Goal: Task Accomplishment & Management: Use online tool/utility

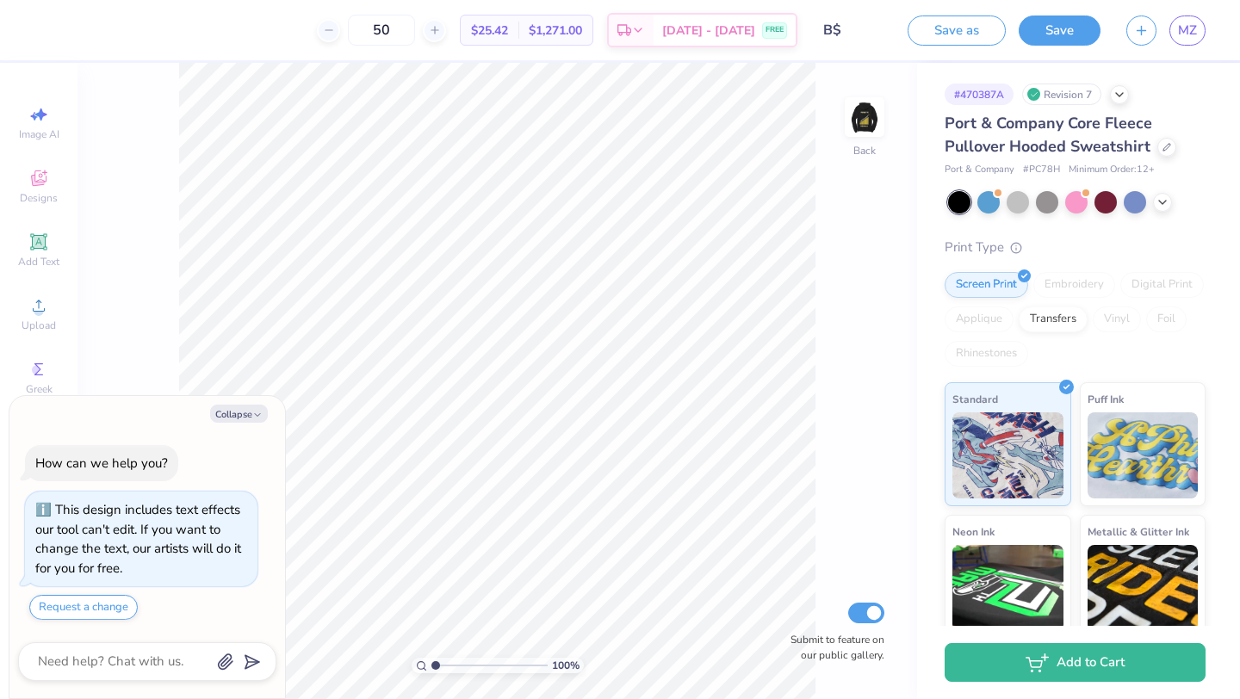
type textarea "x"
click at [1086, 22] on button "Save" at bounding box center [1060, 28] width 82 height 30
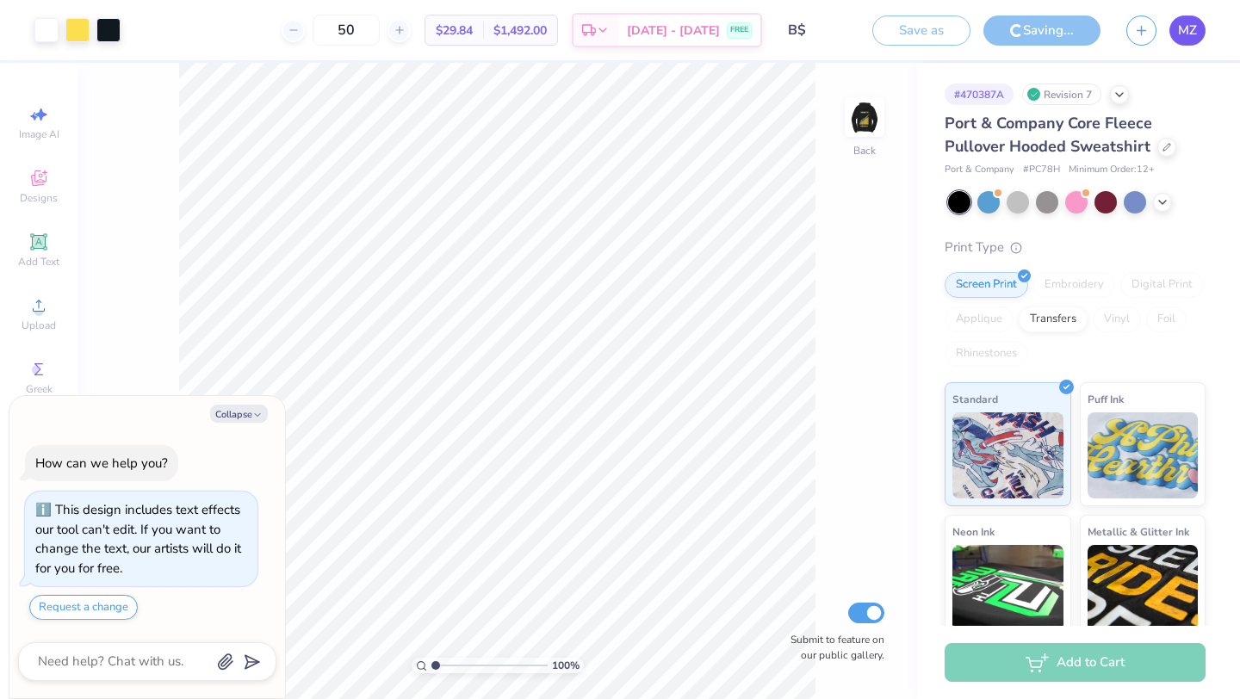
click at [1190, 34] on span "MZ" at bounding box center [1187, 31] width 19 height 20
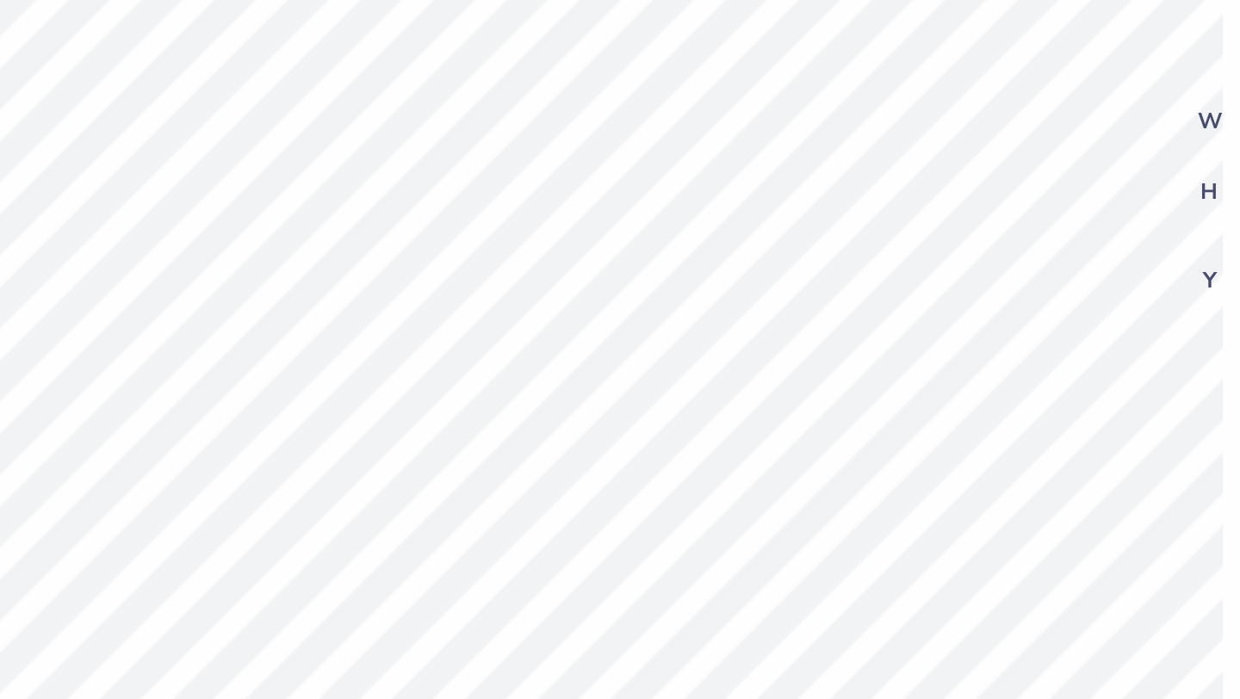
type textarea "x"
type input "0.87"
click at [765, 281] on div "100 % Back W 4.16 4.16 " H 2.47 2.47 " Y 0.87 0.87 " Center Middle Top Bottom S…" at bounding box center [498, 381] width 840 height 637
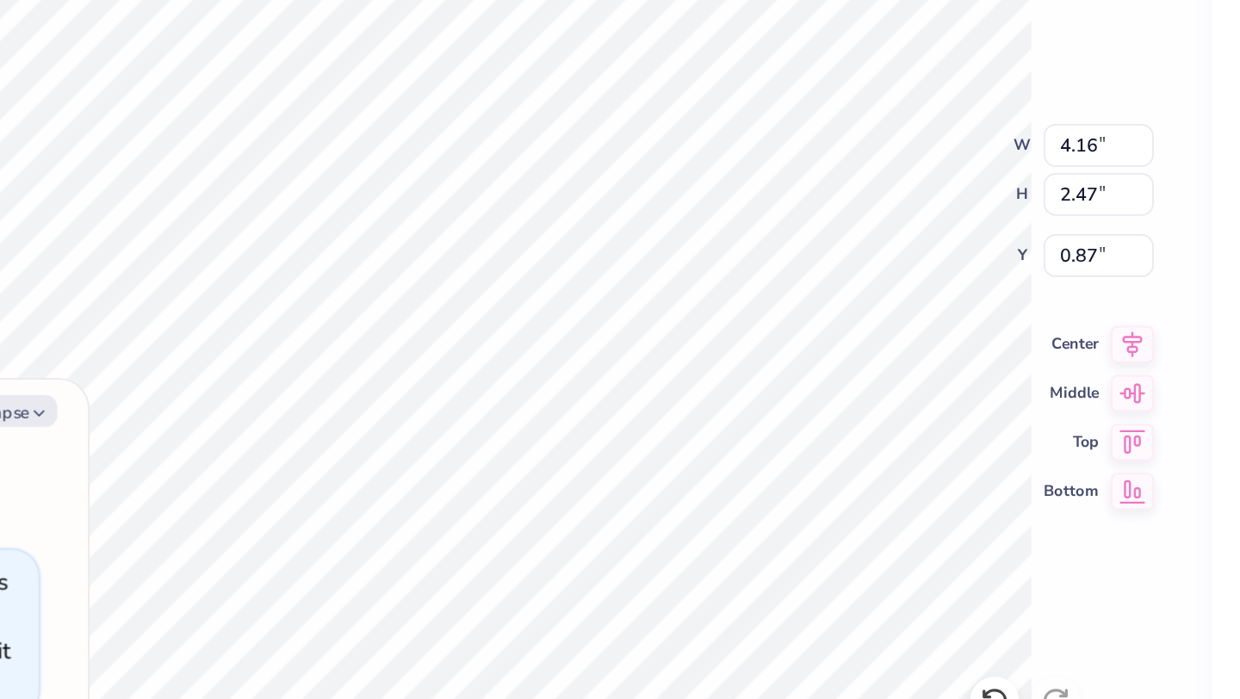
type textarea "x"
type input "0.86"
type textarea "x"
type input "0.88"
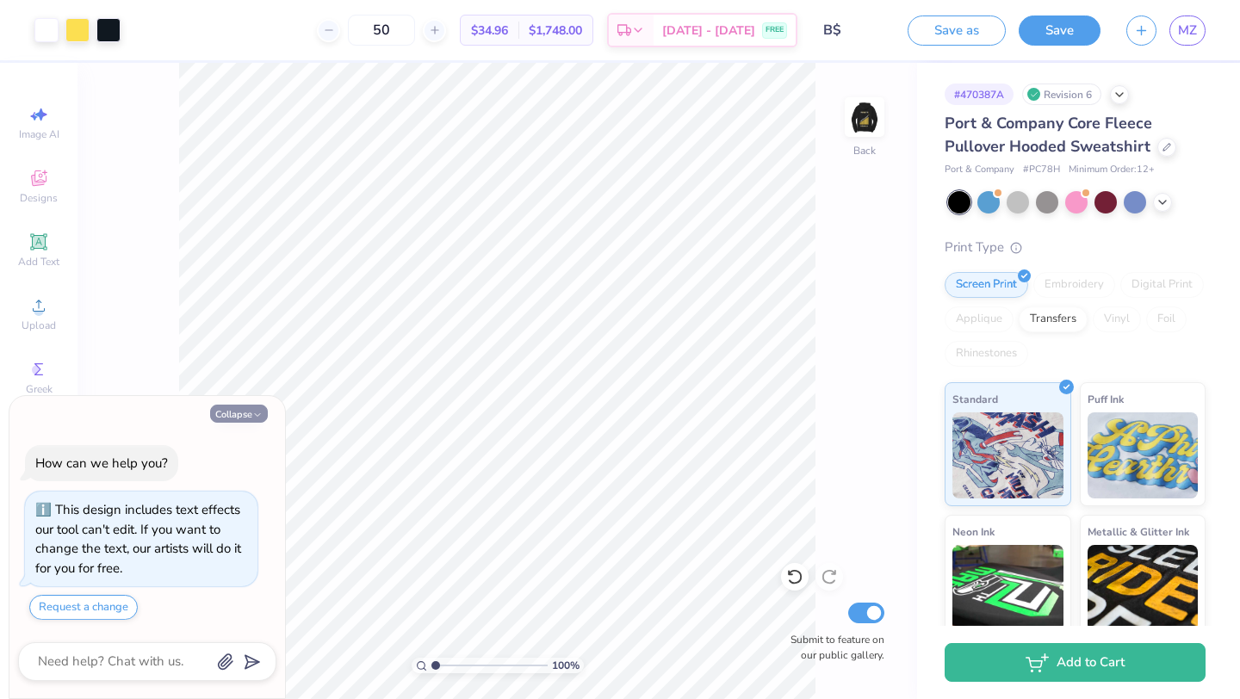
click at [250, 414] on button "Collapse" at bounding box center [239, 414] width 58 height 18
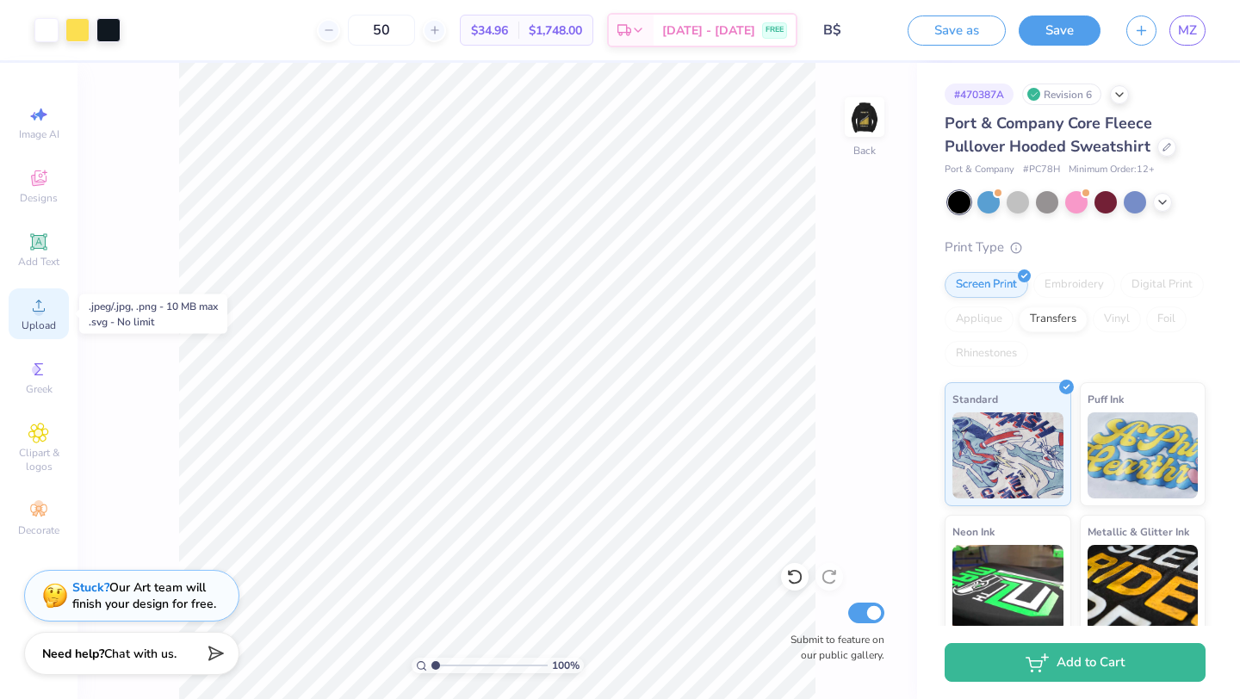
click at [39, 314] on circle at bounding box center [38, 311] width 9 height 9
click at [47, 305] on icon at bounding box center [38, 305] width 21 height 21
click at [49, 312] on div "Upload" at bounding box center [39, 314] width 60 height 51
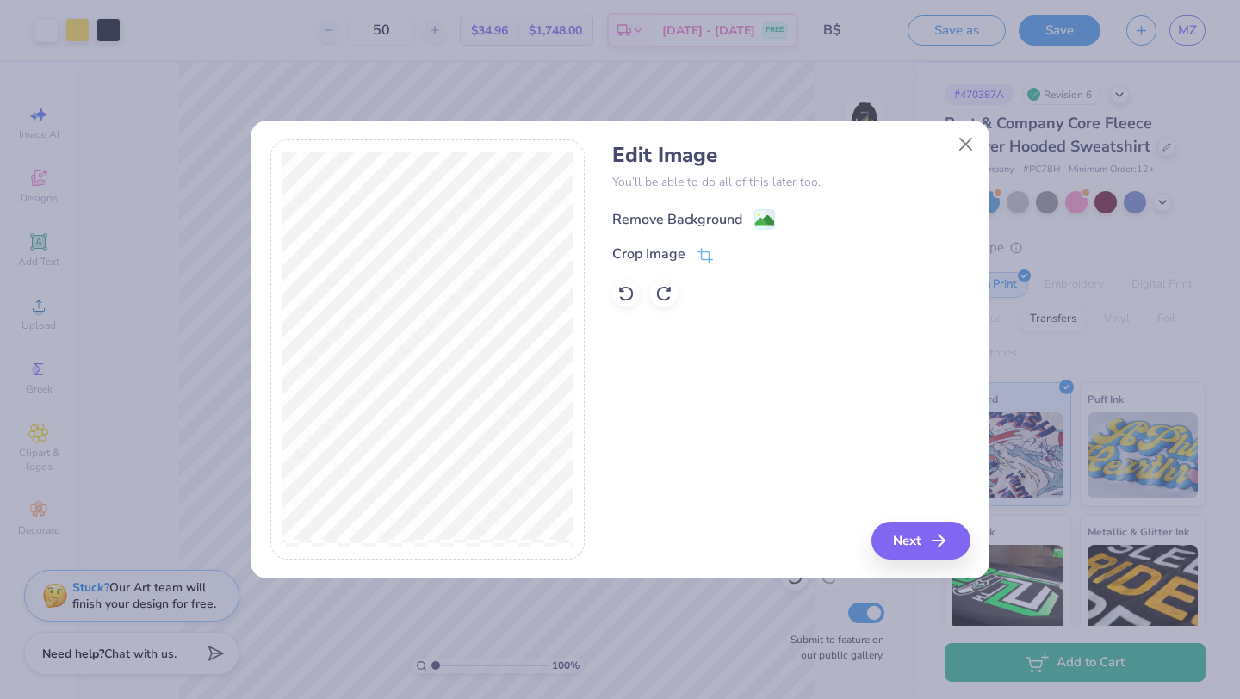
click at [707, 213] on div "Remove Background" at bounding box center [677, 219] width 130 height 21
click at [627, 280] on div at bounding box center [626, 294] width 28 height 28
click at [907, 537] on button "Next" at bounding box center [923, 541] width 99 height 38
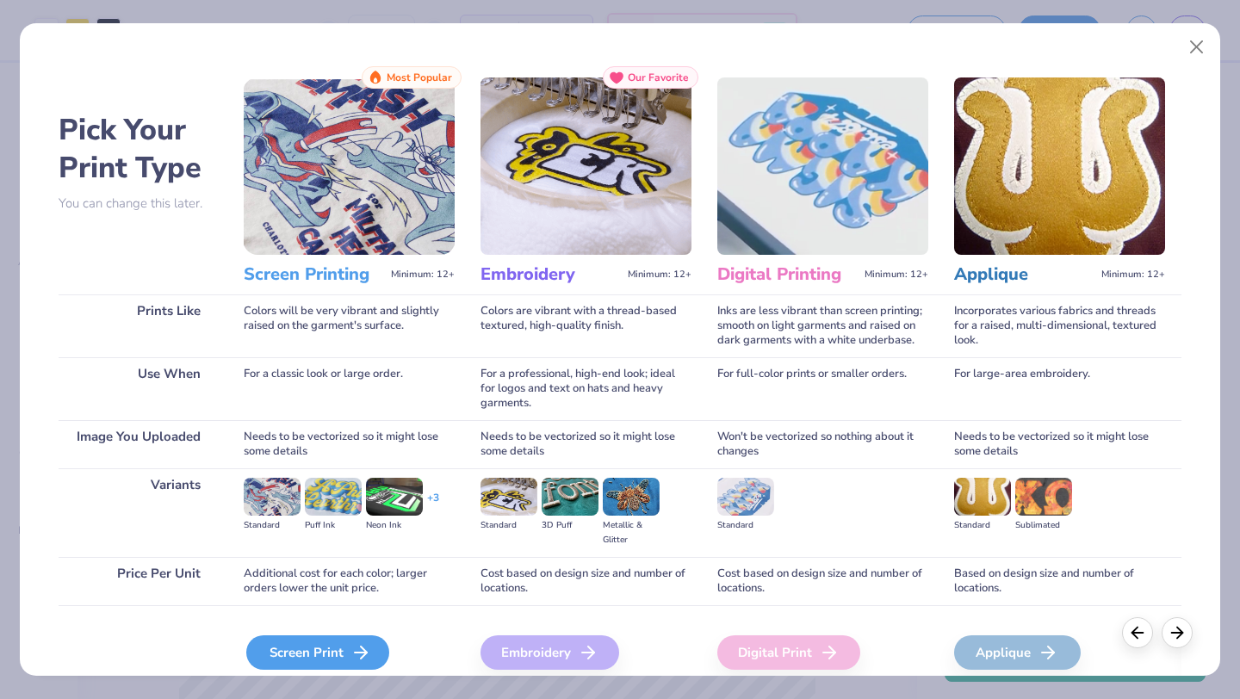
click at [295, 658] on div "Screen Print" at bounding box center [317, 653] width 143 height 34
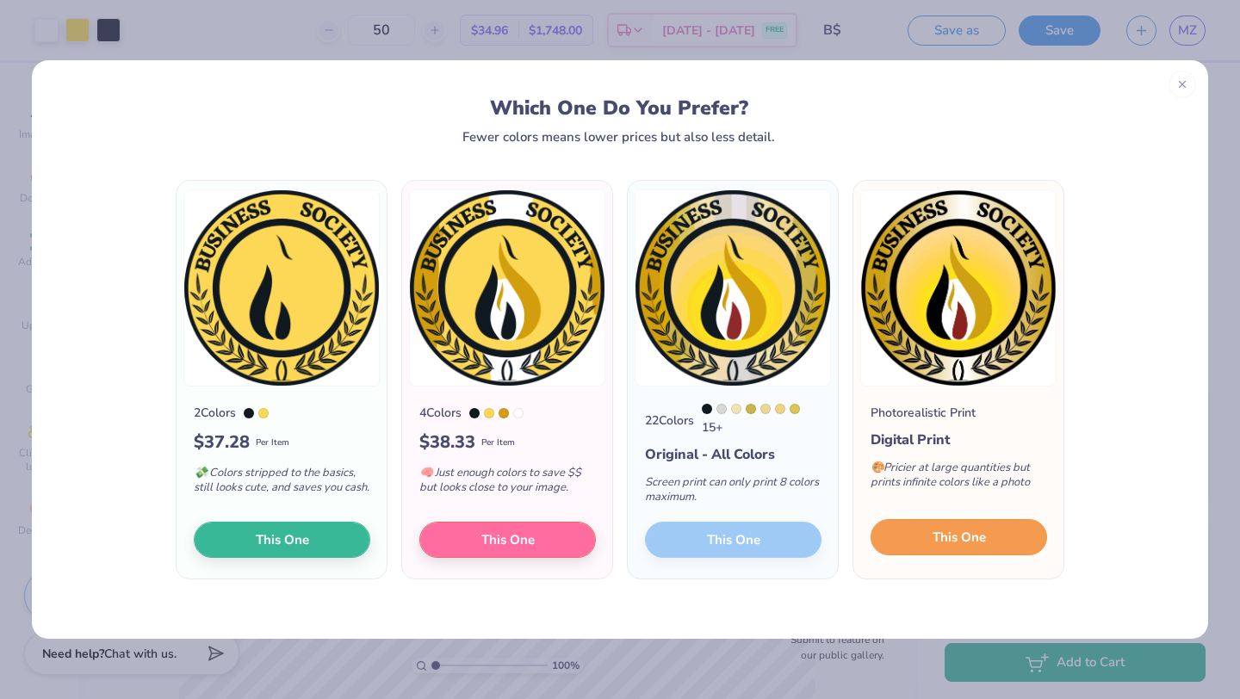
click at [936, 540] on span "This One" at bounding box center [959, 538] width 53 height 20
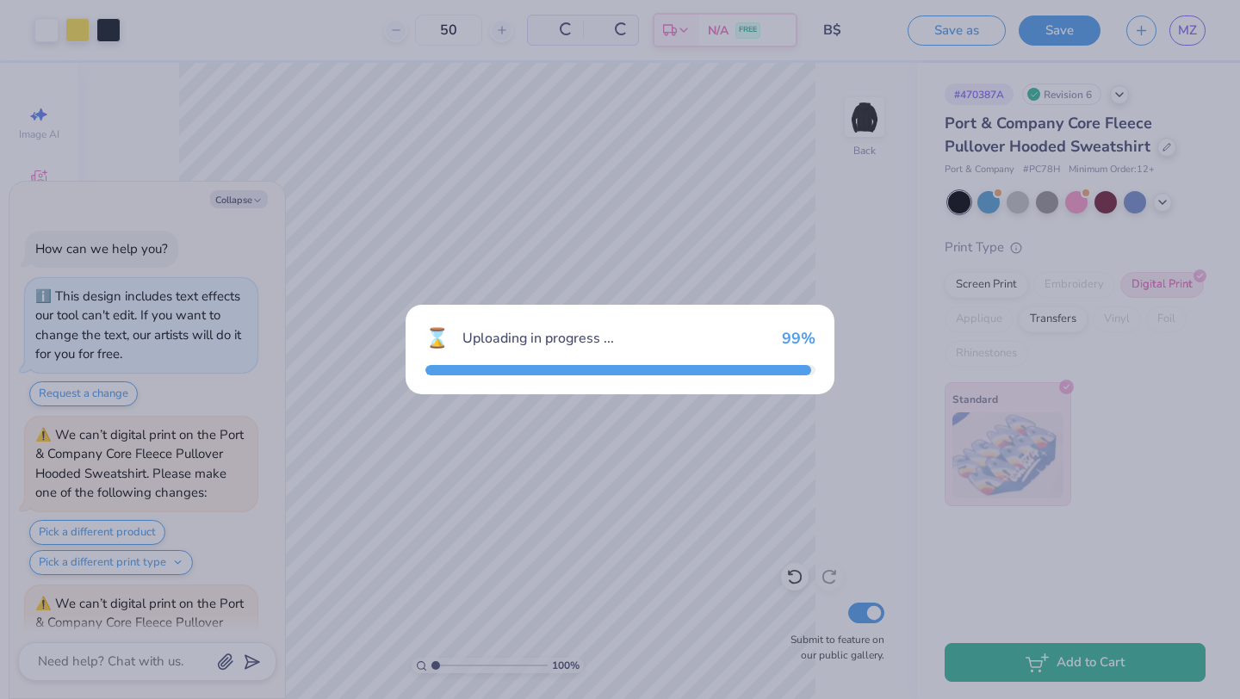
scroll to position [292, 0]
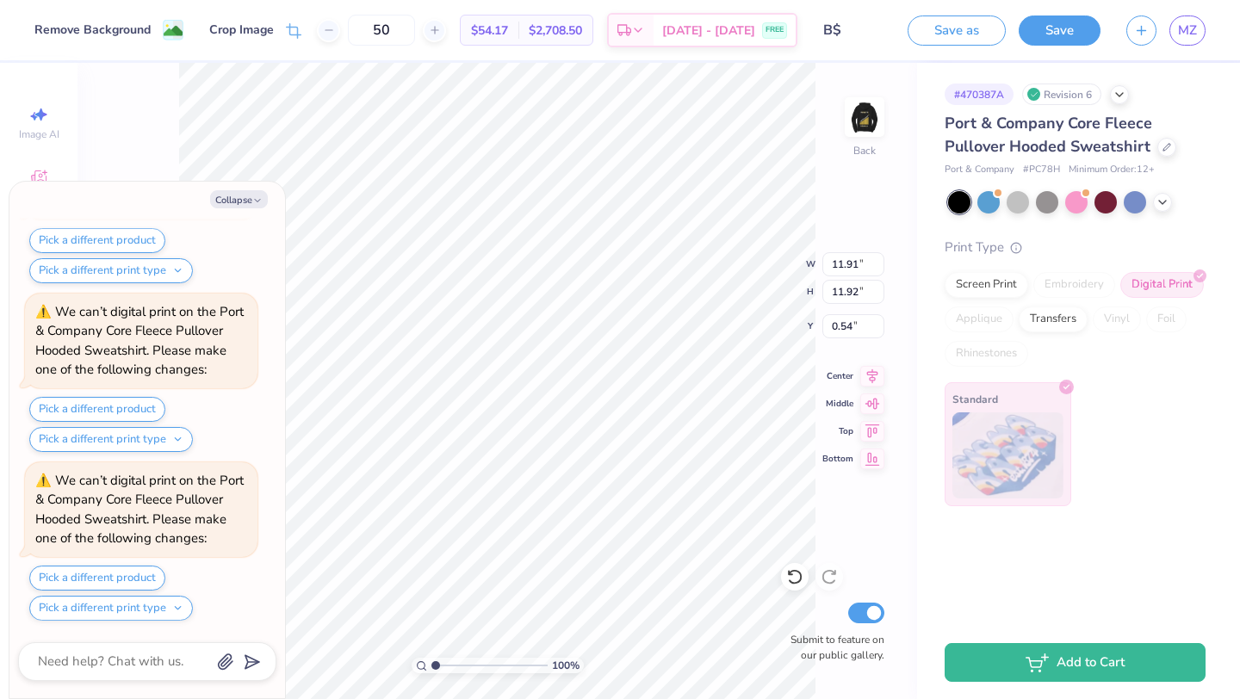
type textarea "x"
type input "2.97"
type textarea "x"
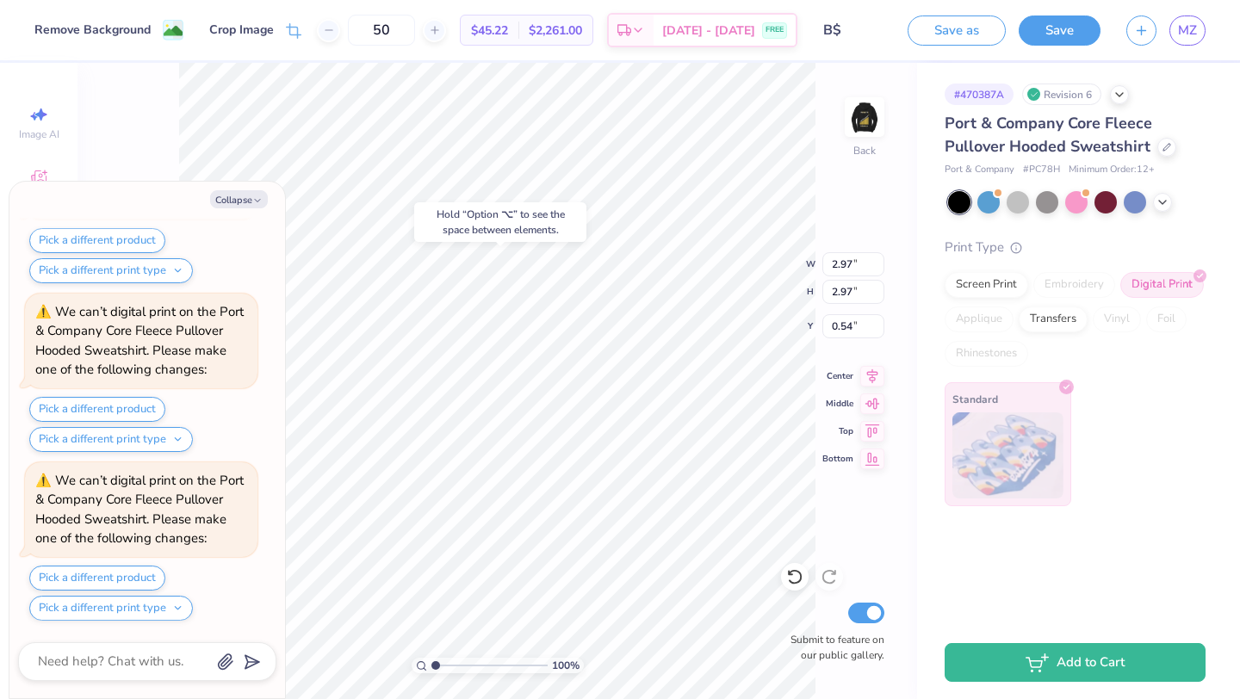
type input "0.50"
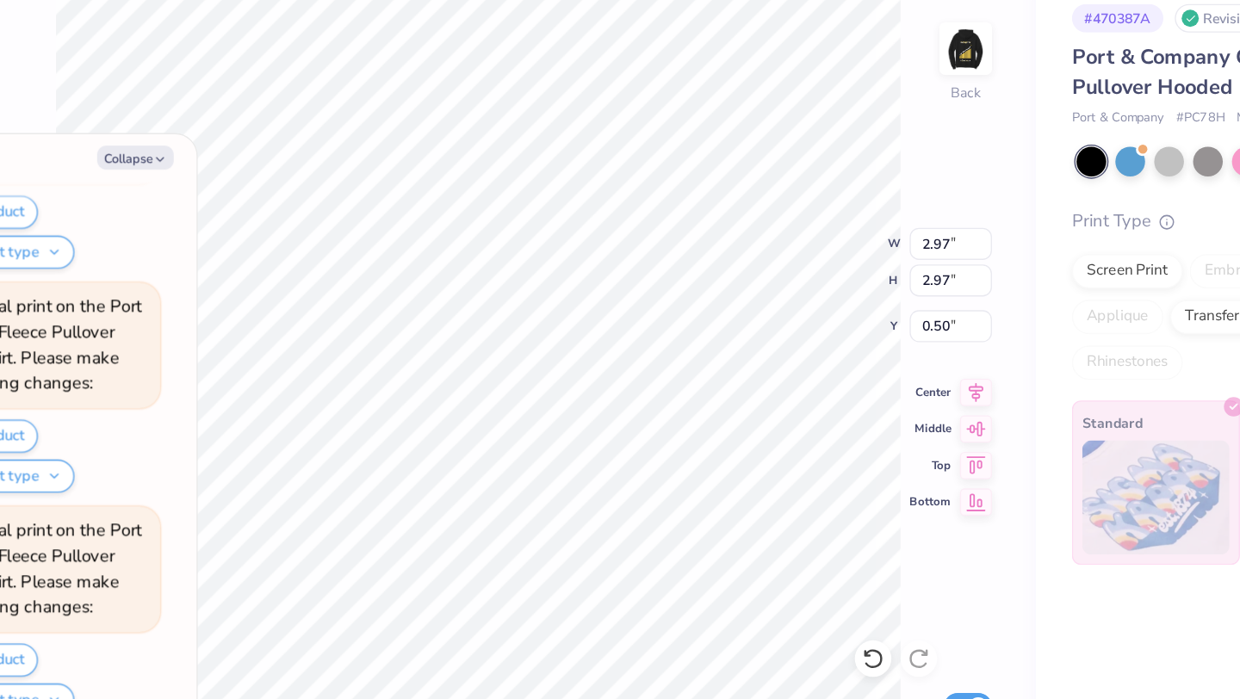
scroll to position [798, 0]
type textarea "x"
type input "2.42"
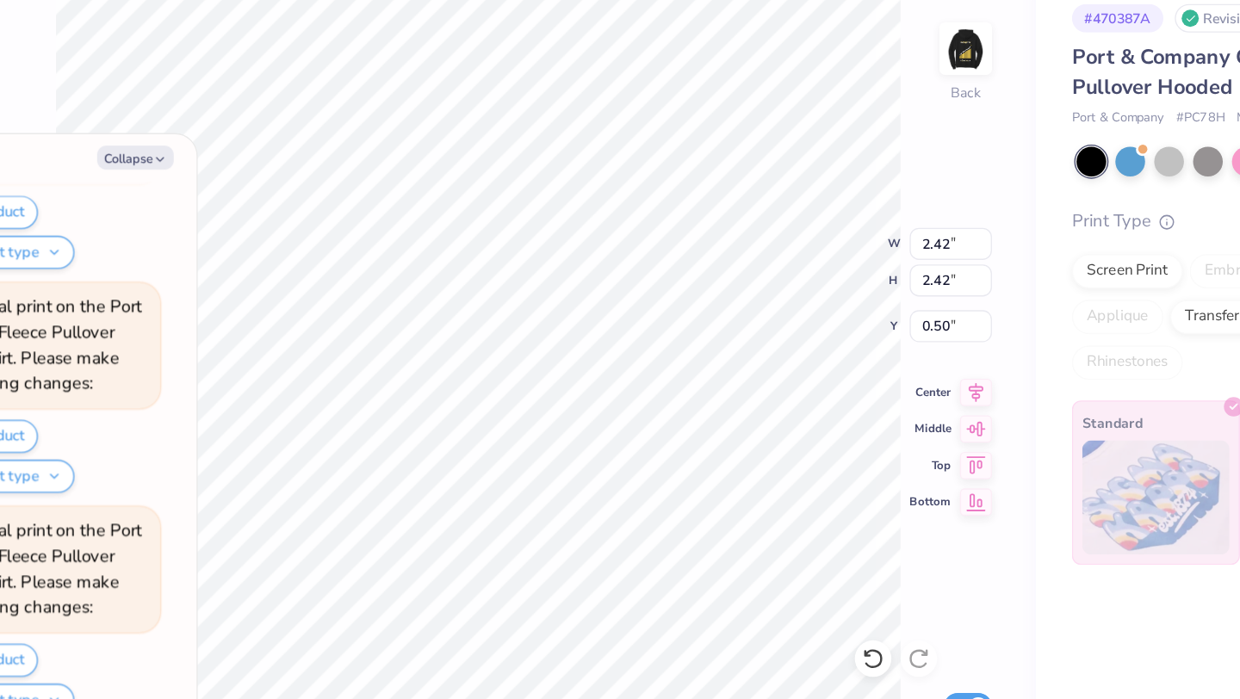
type textarea "x"
type input "0.88"
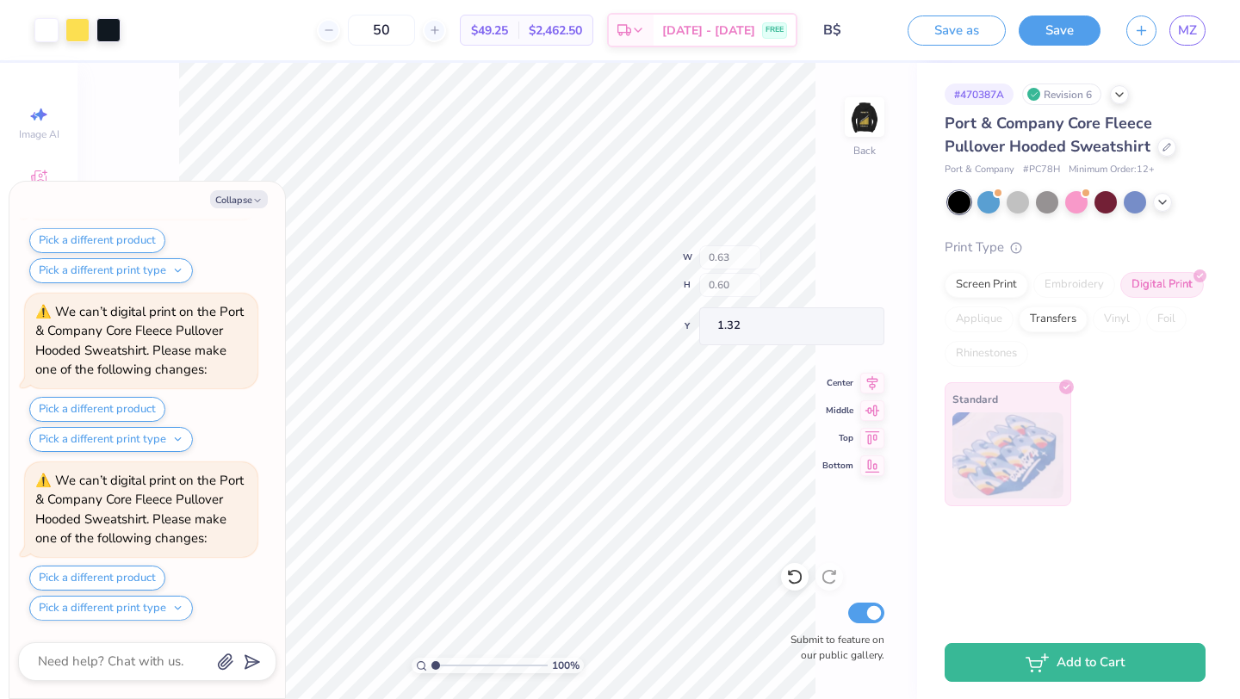
scroll to position [1811, 0]
type textarea "x"
type input "3.41"
type input "2.03"
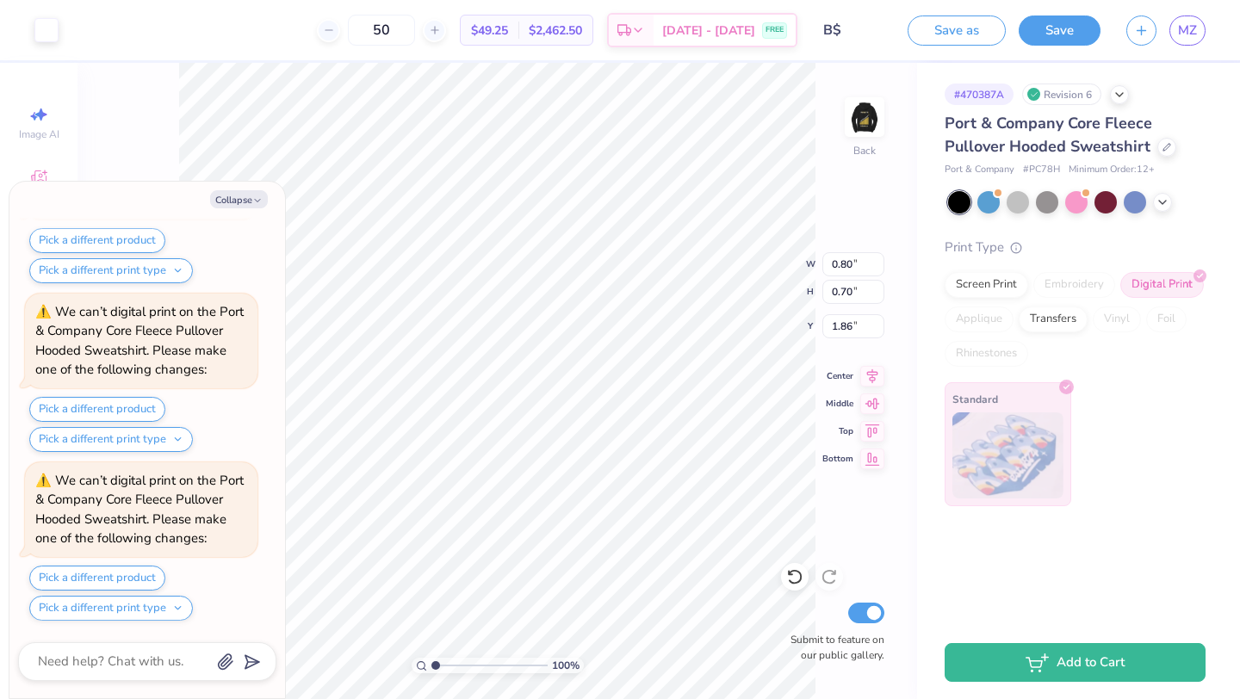
type textarea "x"
type input "2.65"
click at [792, 574] on icon at bounding box center [790, 573] width 3 height 3
type textarea "x"
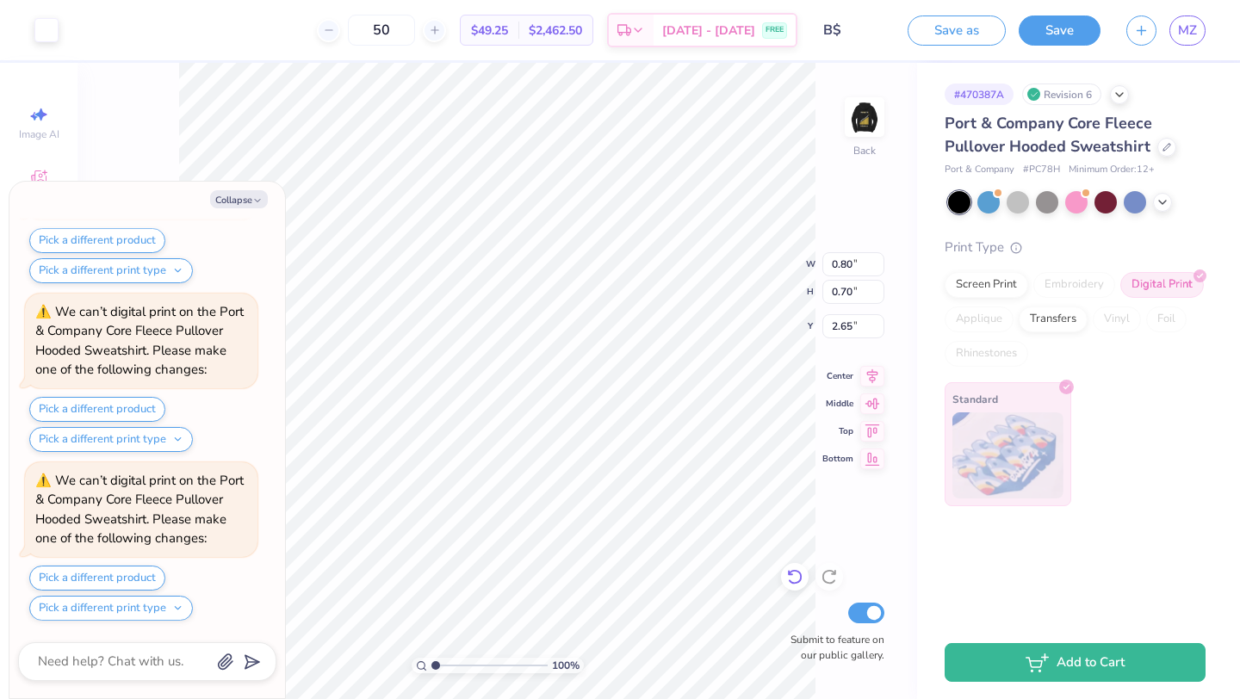
type input "1.86"
type textarea "x"
type input "1.27"
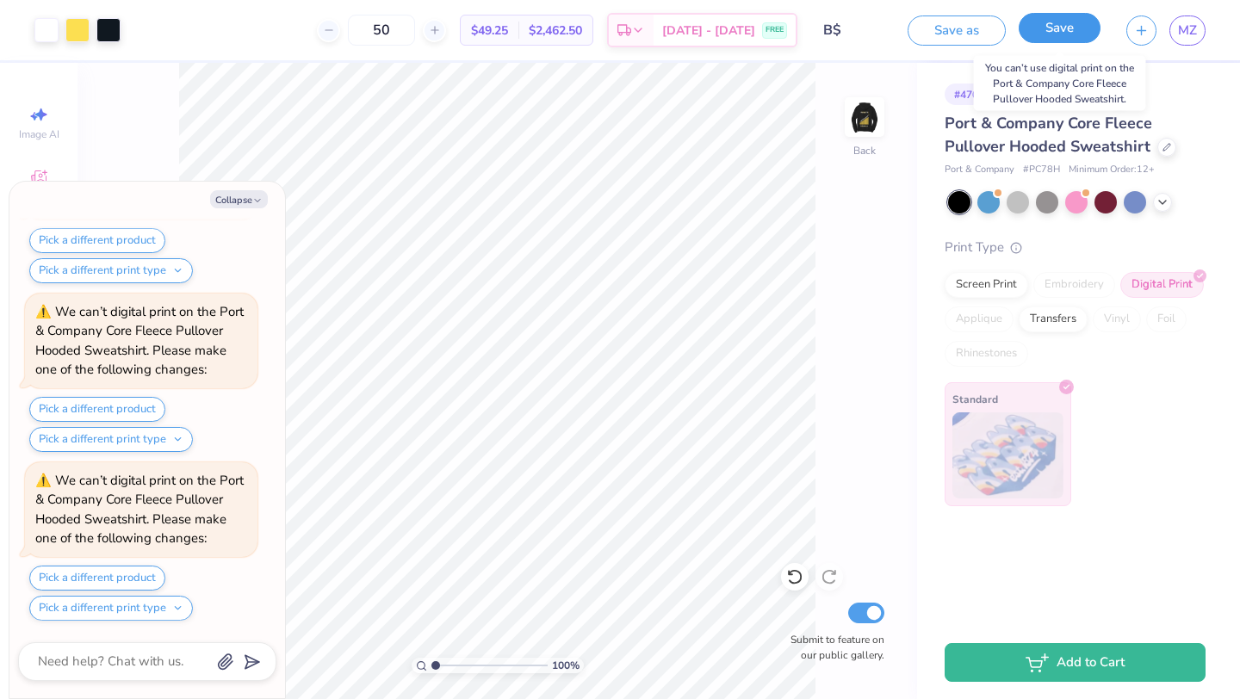
click at [1047, 35] on button "Save" at bounding box center [1060, 28] width 82 height 30
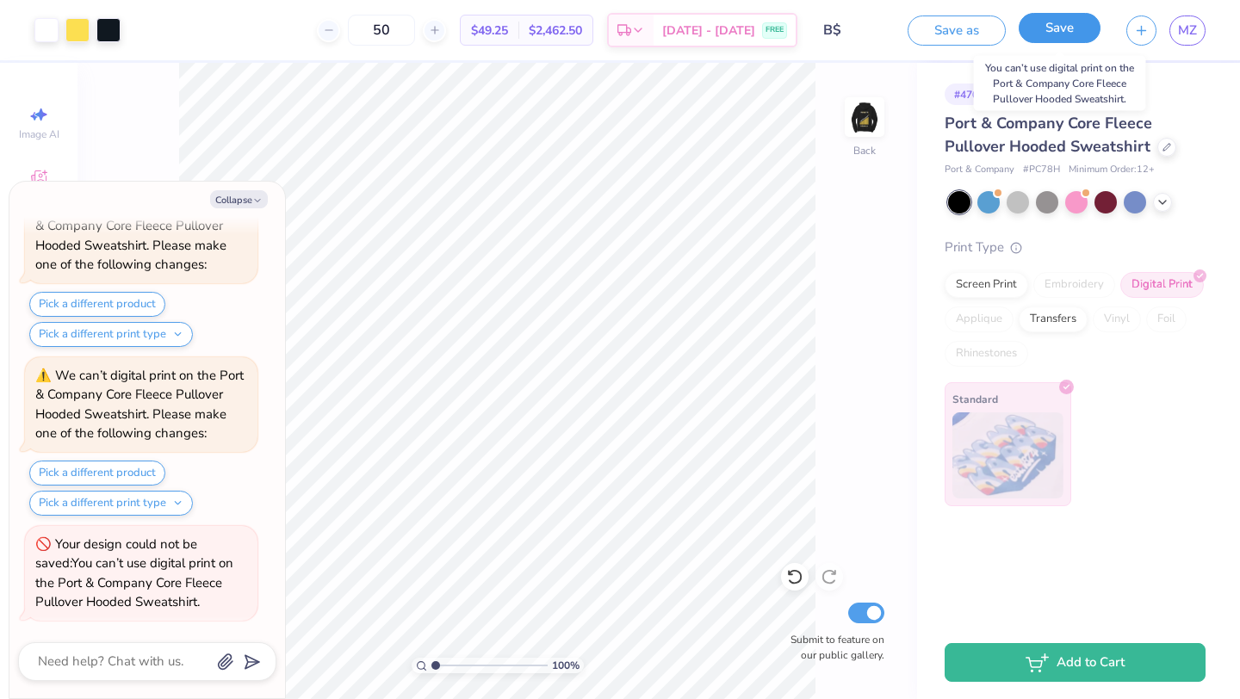
click at [1042, 30] on button "Save" at bounding box center [1060, 28] width 82 height 30
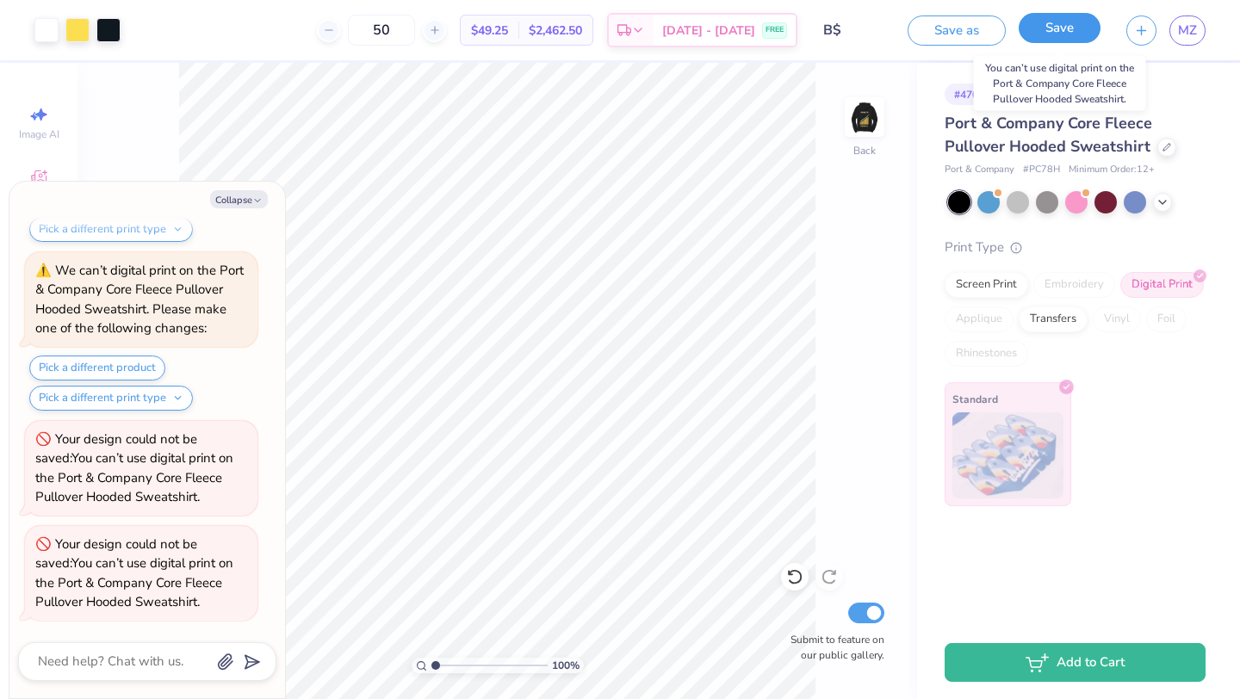
click at [1045, 28] on button "Save" at bounding box center [1060, 28] width 82 height 30
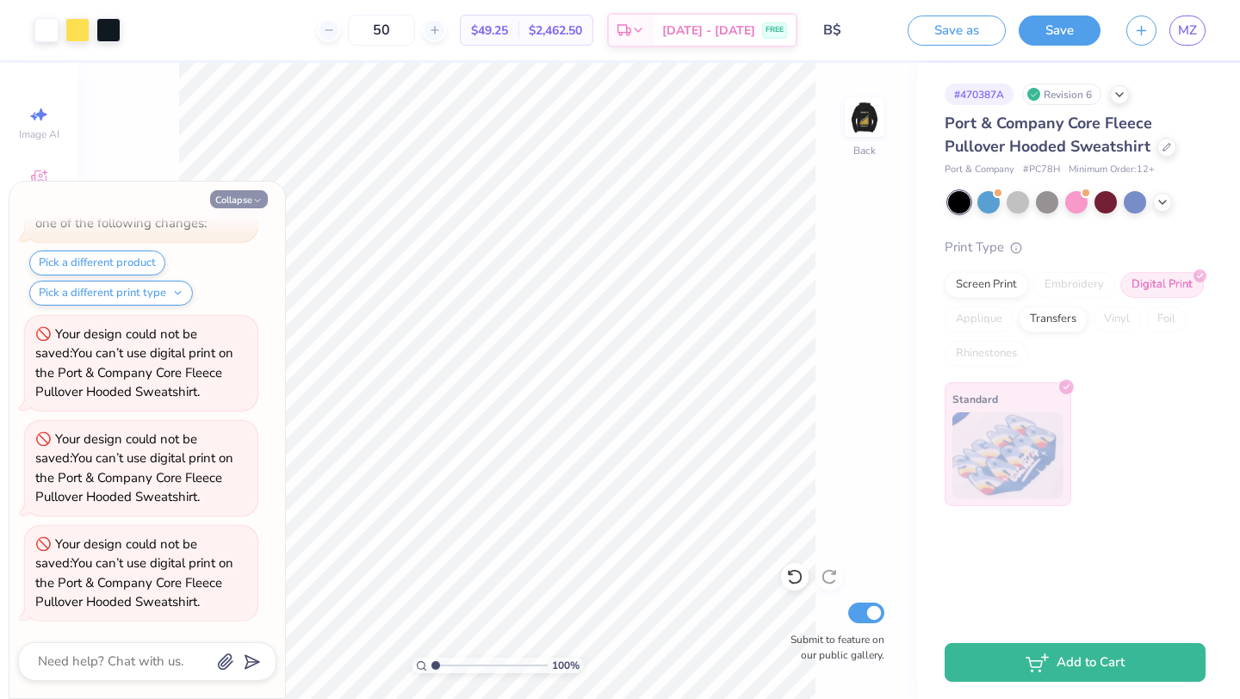
click at [255, 197] on icon "button" at bounding box center [257, 201] width 10 height 10
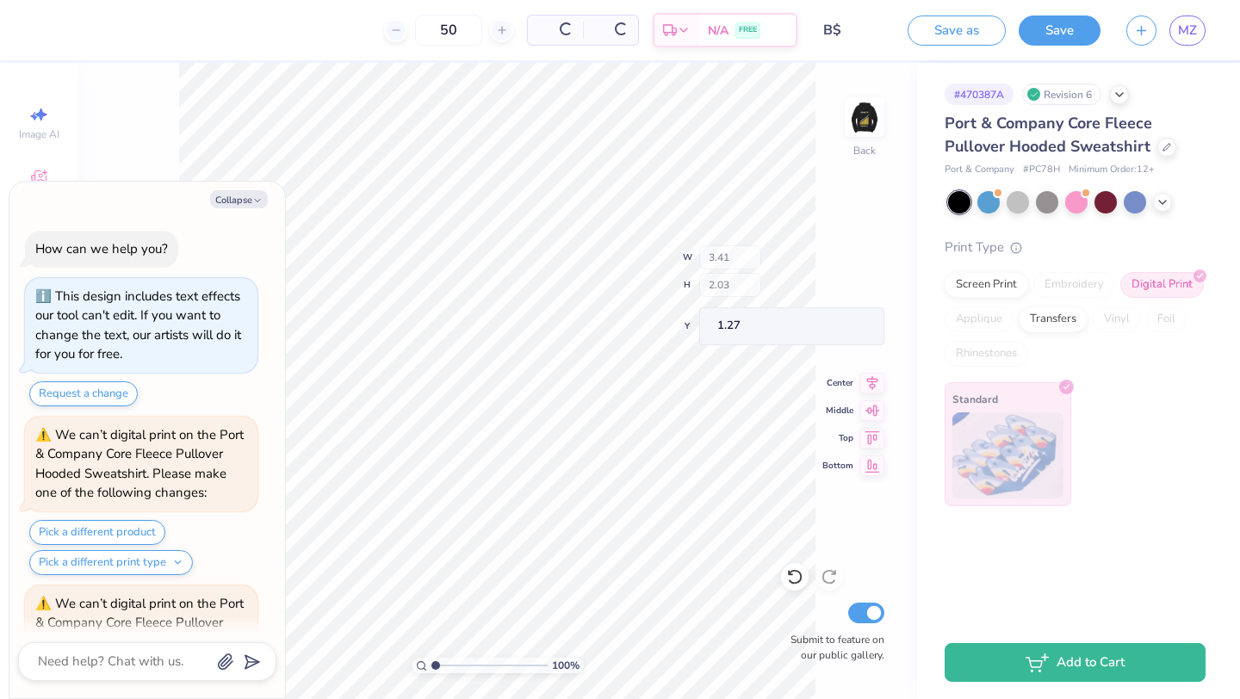
scroll to position [3140, 0]
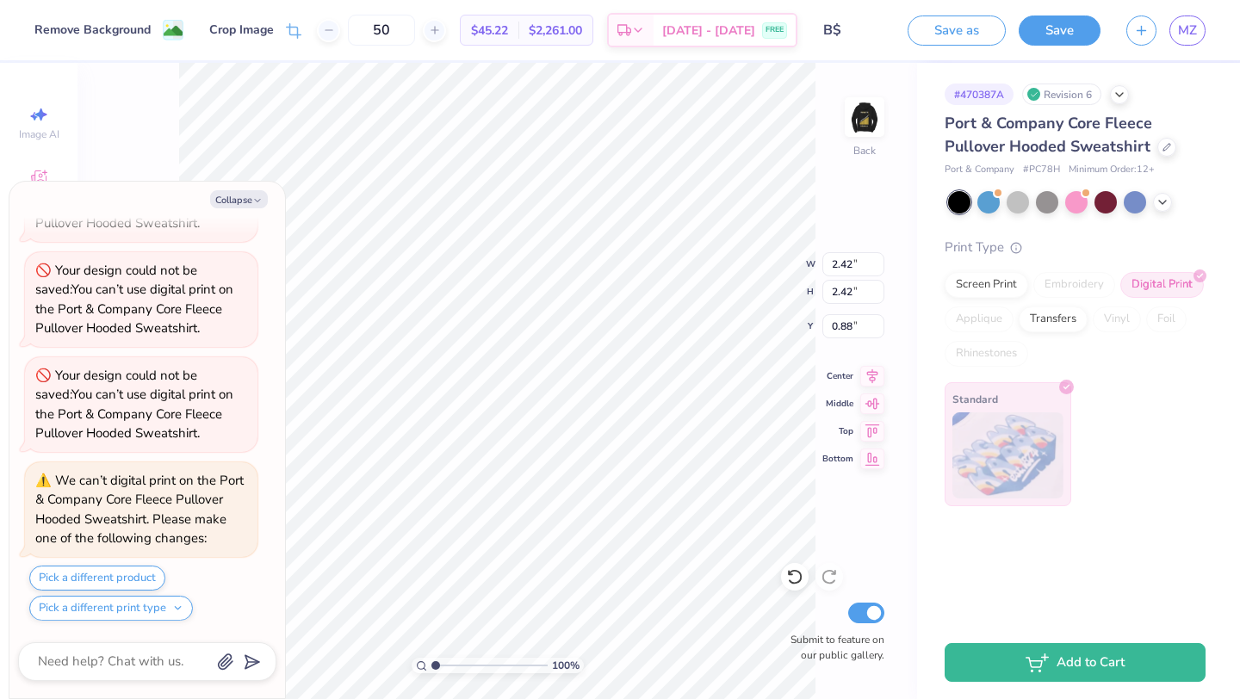
type textarea "x"
type input "0.99"
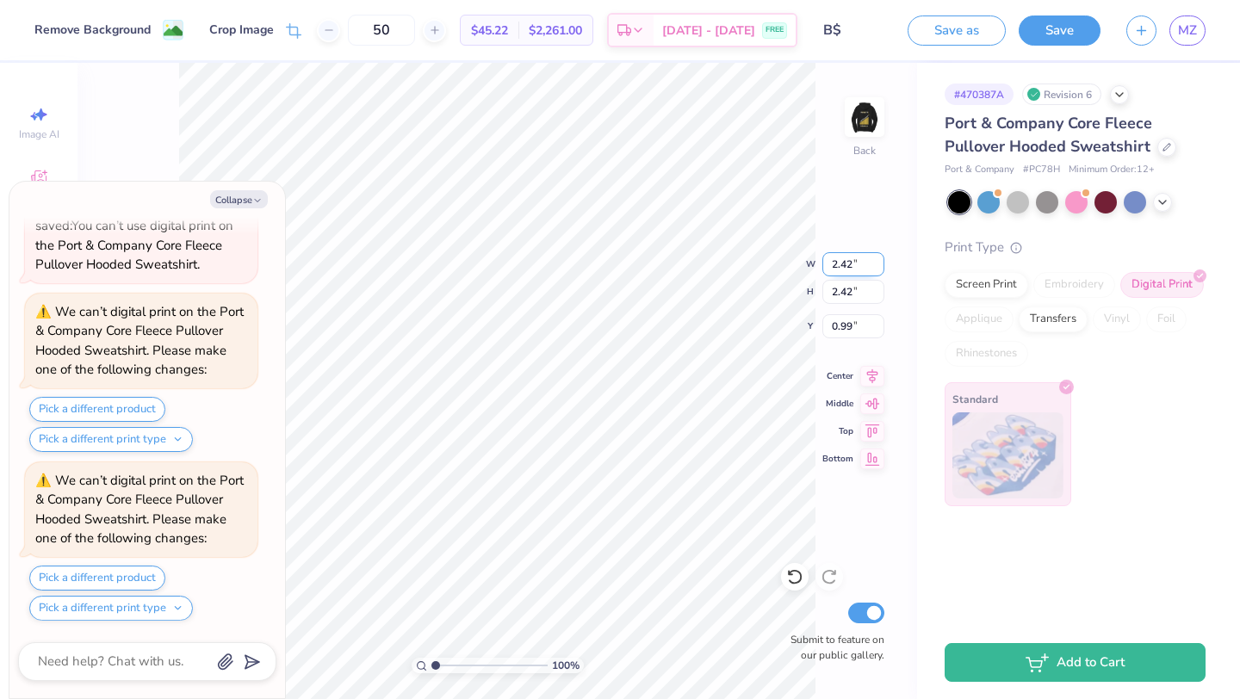
click at [729, 265] on div "100 % Back W 2.42 2.42 " H 2.42 2.42 " Y 0.99 0.99 " Center Middle Top Bottom S…" at bounding box center [498, 381] width 840 height 637
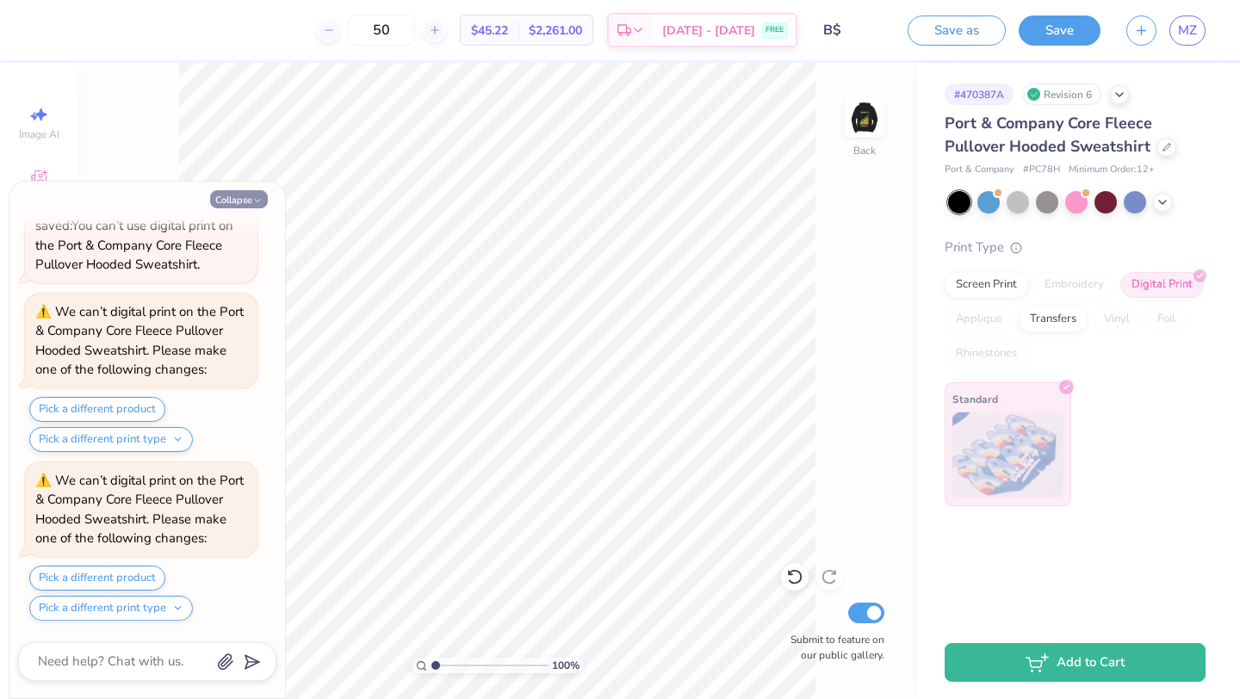
click at [224, 193] on button "Collapse" at bounding box center [239, 199] width 58 height 18
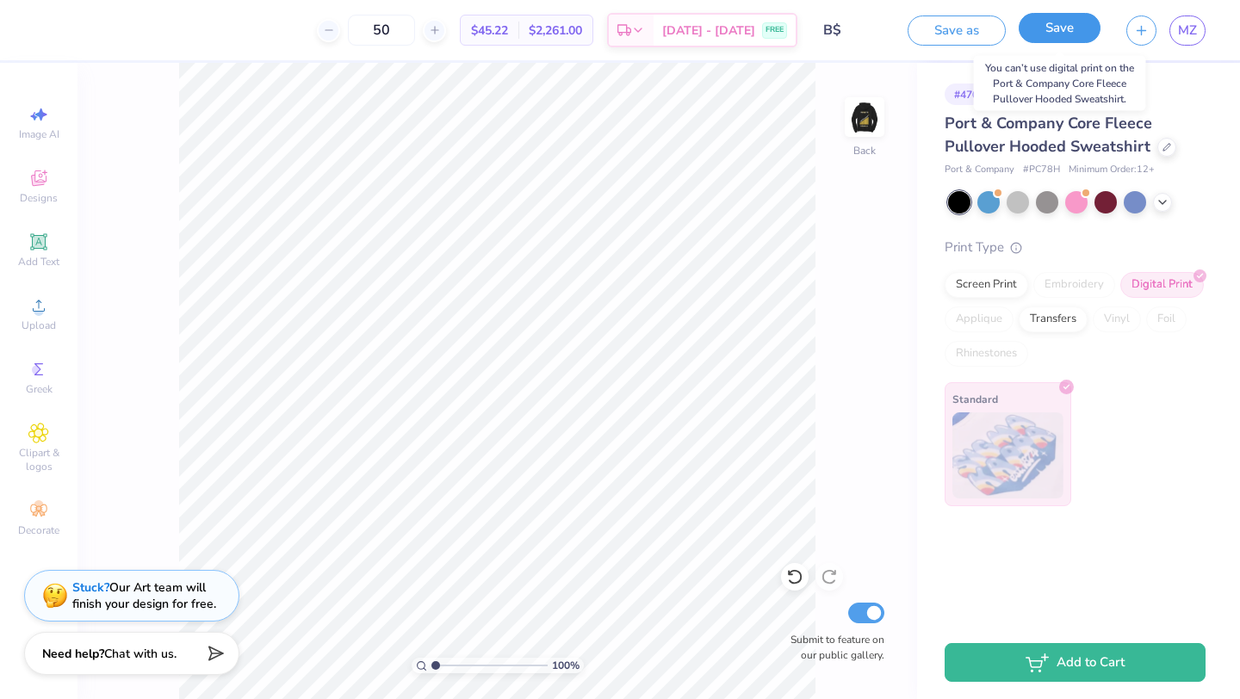
click at [1046, 29] on button "Save" at bounding box center [1060, 28] width 82 height 30
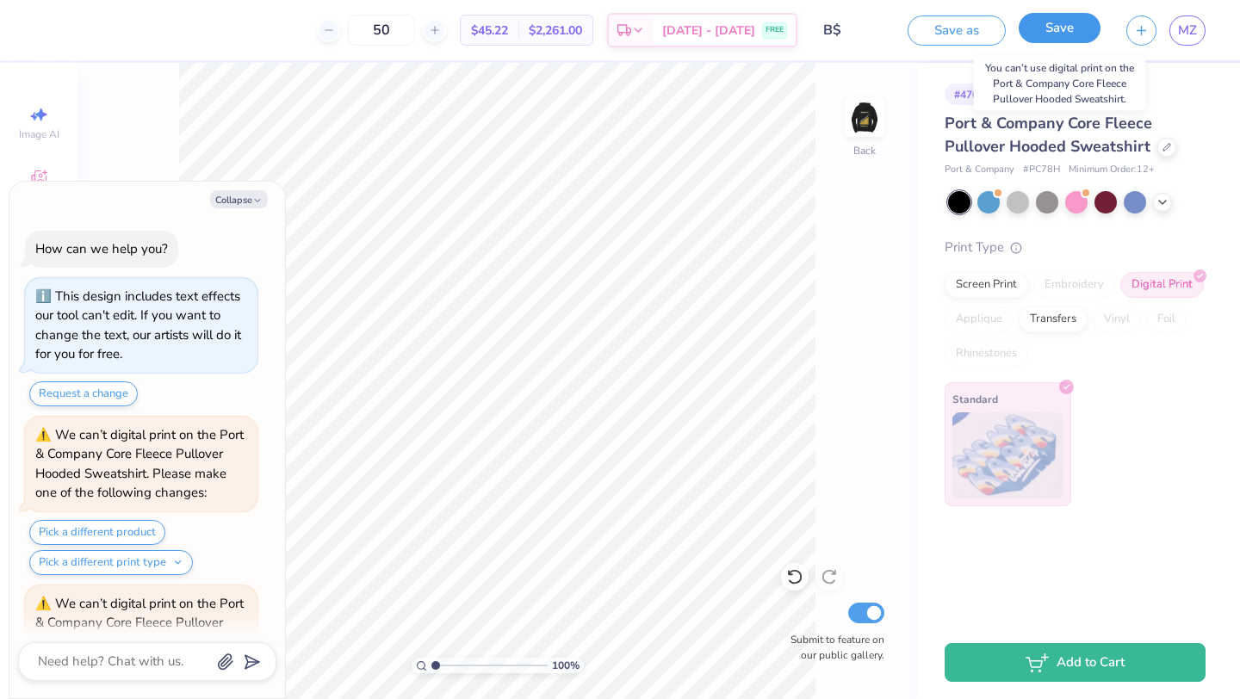
scroll to position [3414, 0]
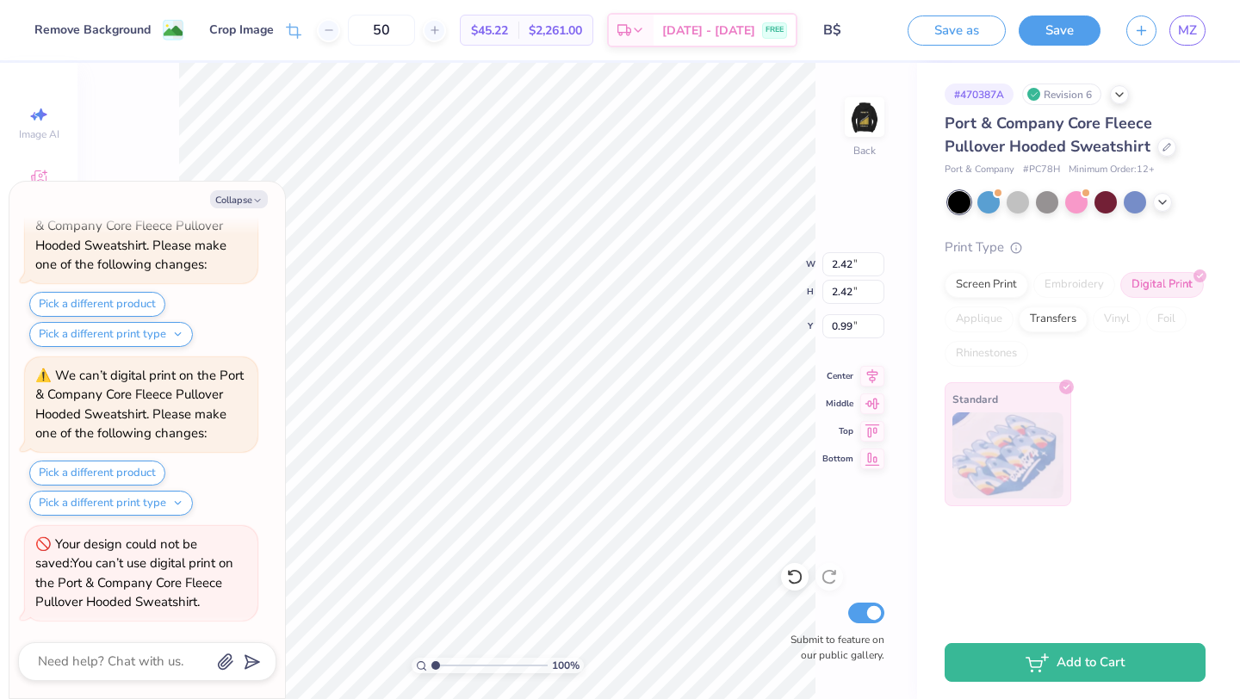
type textarea "x"
type input "1.00"
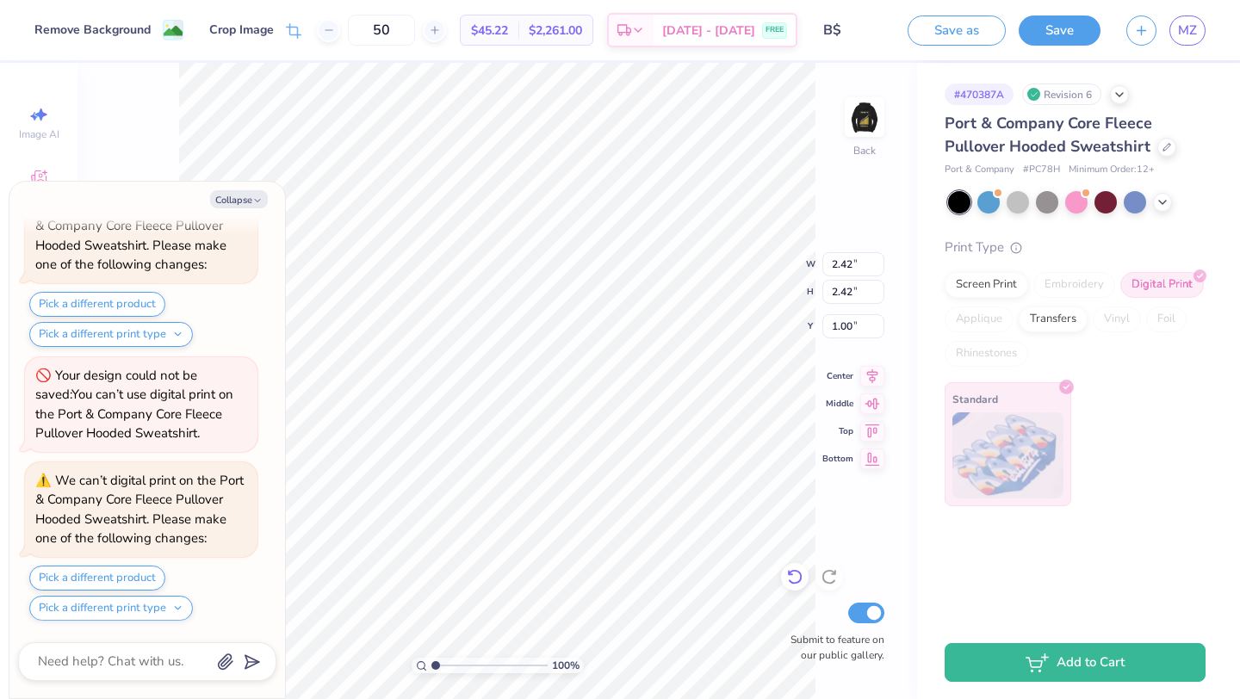
click at [799, 580] on icon at bounding box center [794, 578] width 15 height 16
type textarea "x"
type input "0.99"
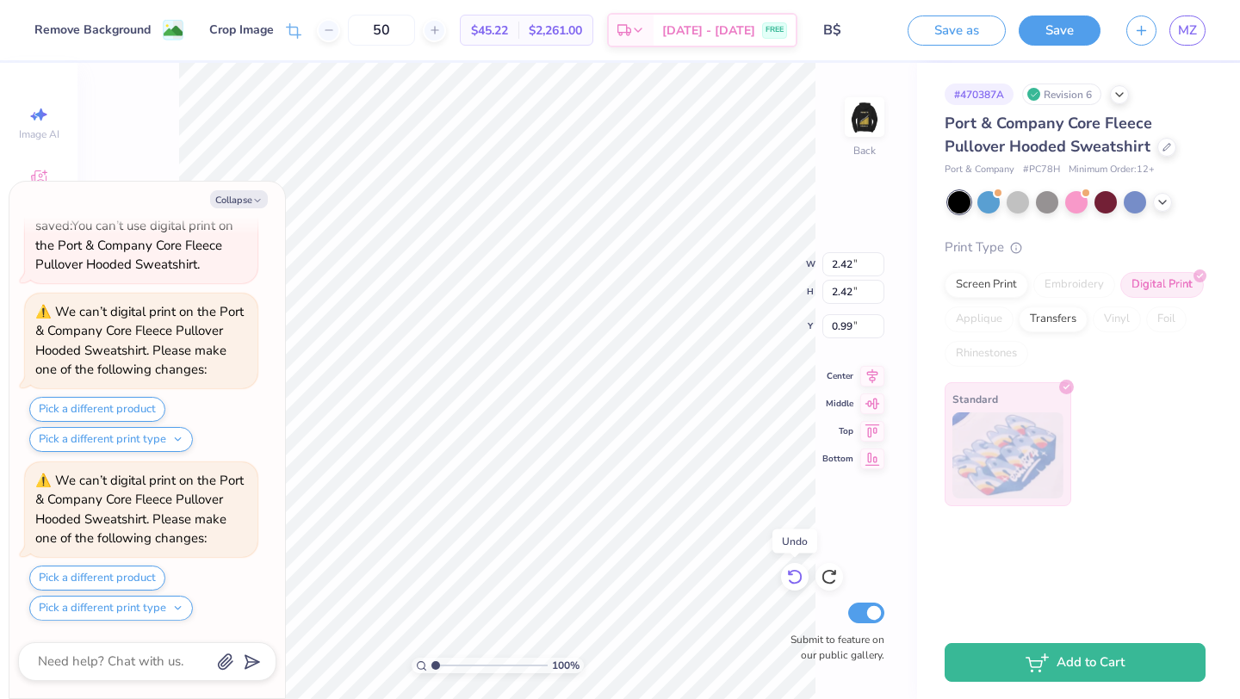
click at [799, 580] on icon at bounding box center [794, 578] width 15 height 16
type textarea "x"
type input "0.88"
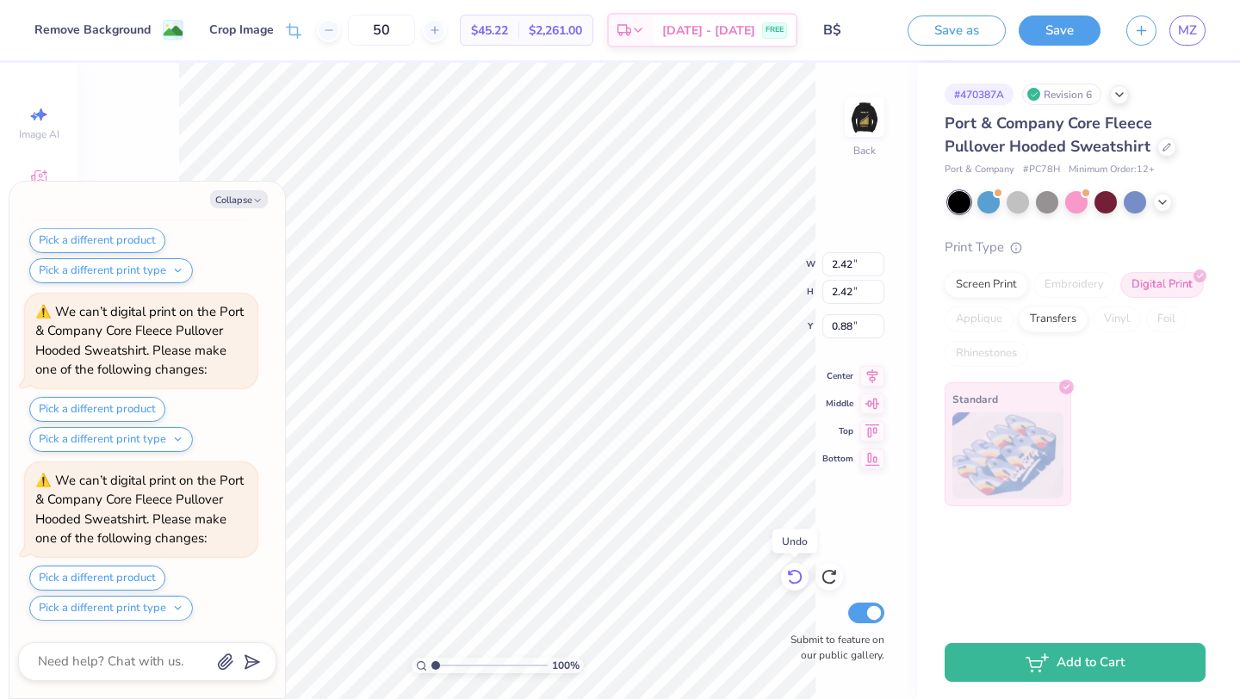
click at [799, 580] on icon at bounding box center [794, 578] width 15 height 16
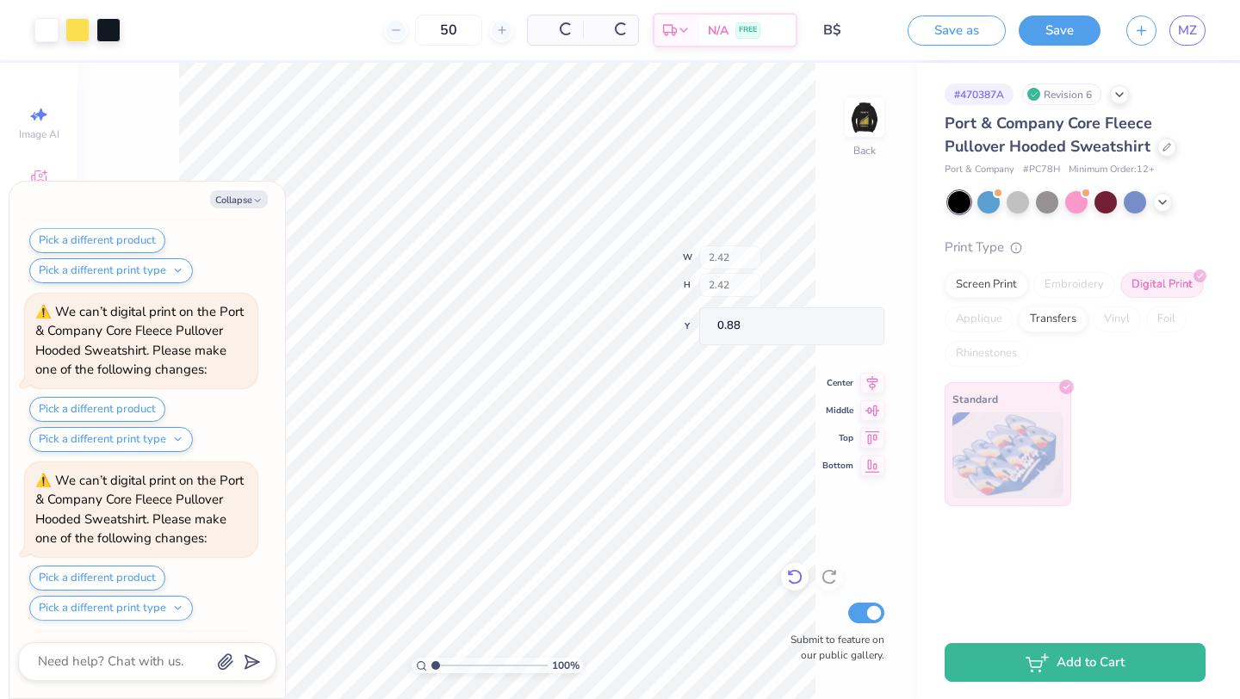
scroll to position [4595, 0]
type textarea "x"
type input "0.97"
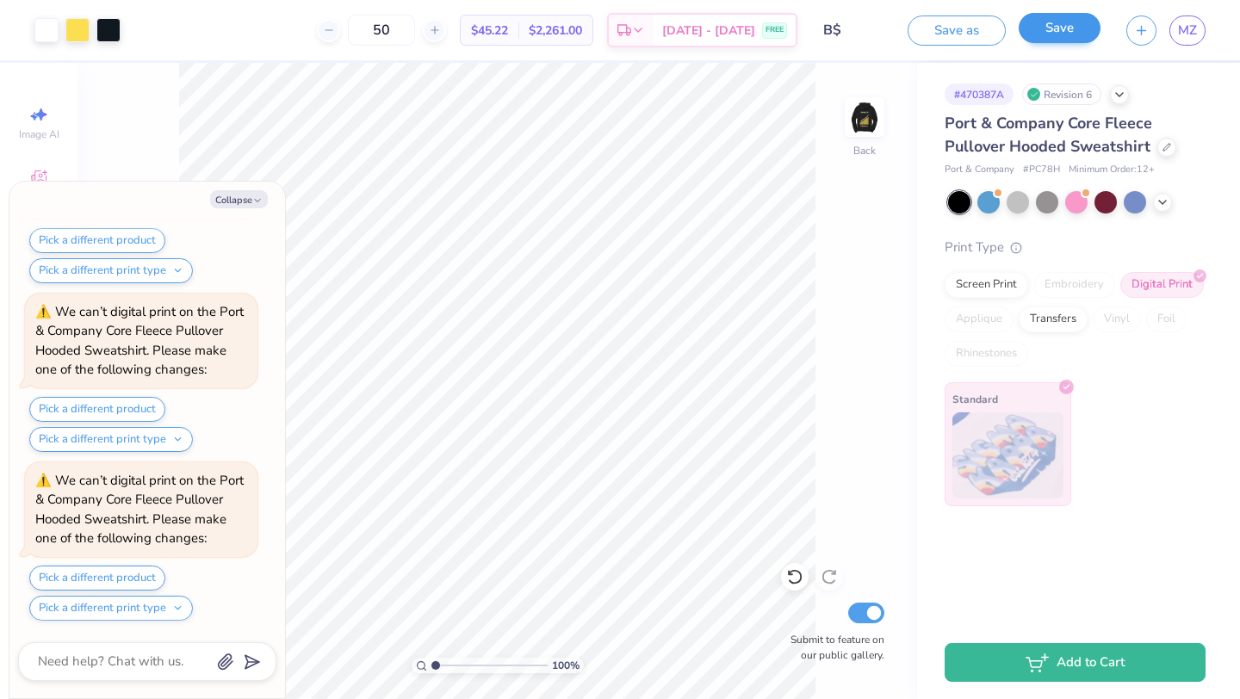
click at [1061, 43] on div "Save" at bounding box center [1060, 31] width 82 height 30
click at [1054, 29] on button "Save" at bounding box center [1060, 28] width 82 height 30
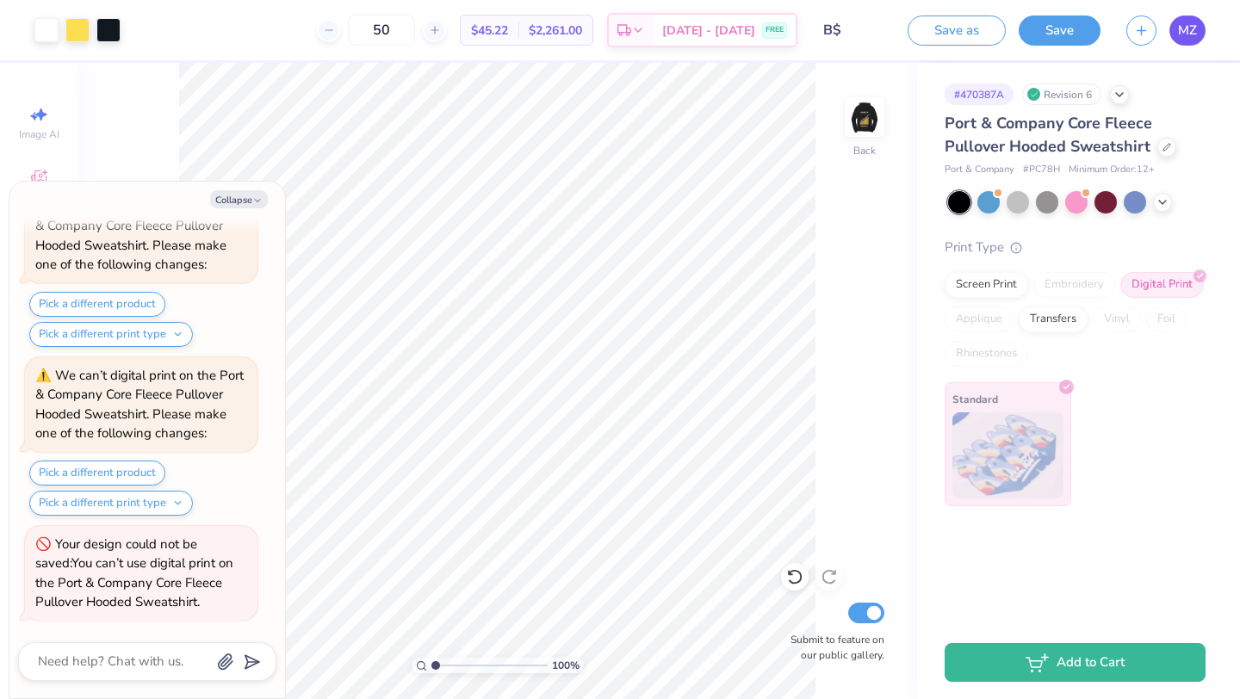
click at [1197, 34] on link "MZ" at bounding box center [1188, 31] width 36 height 30
type textarea "x"
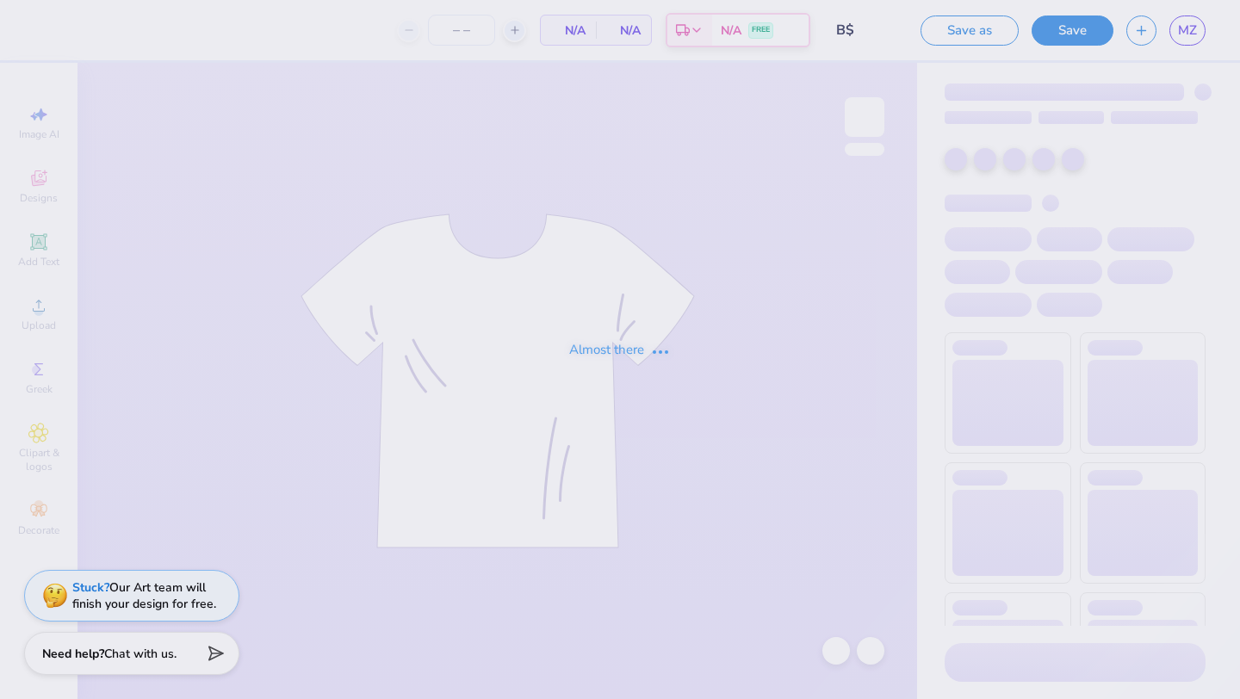
type input "12"
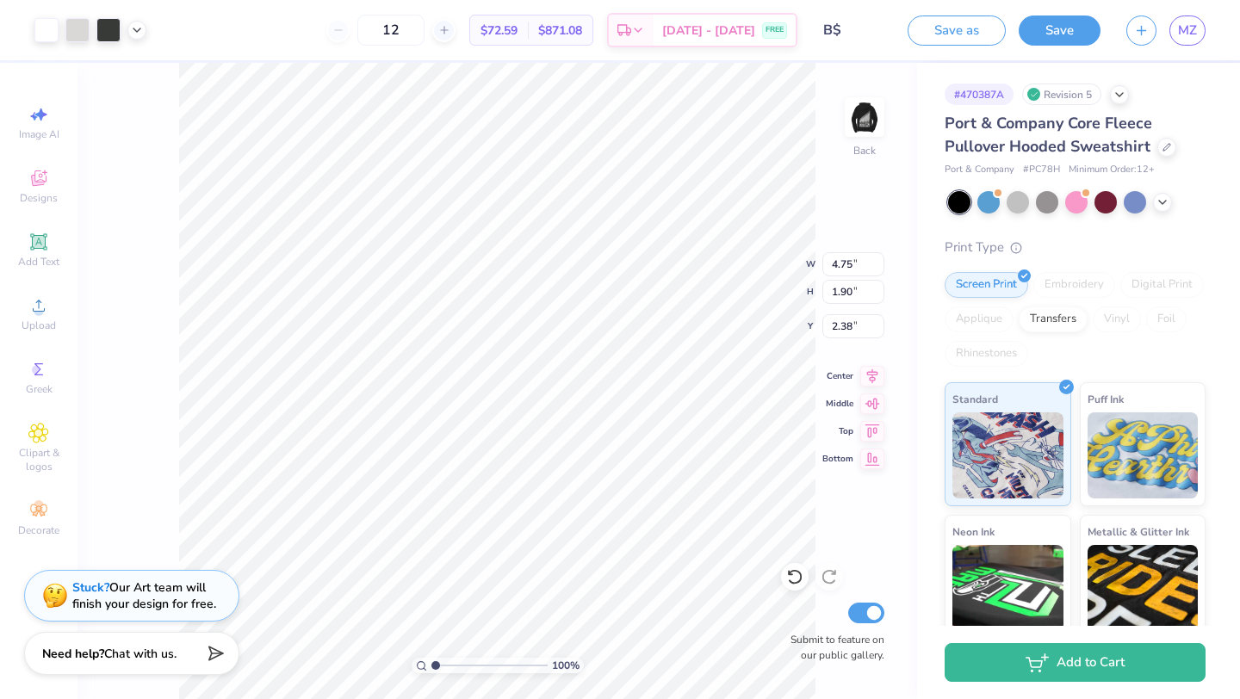
type input "4.75"
type input "1.90"
type input "4.33"
type input "1.73"
type input "0.80"
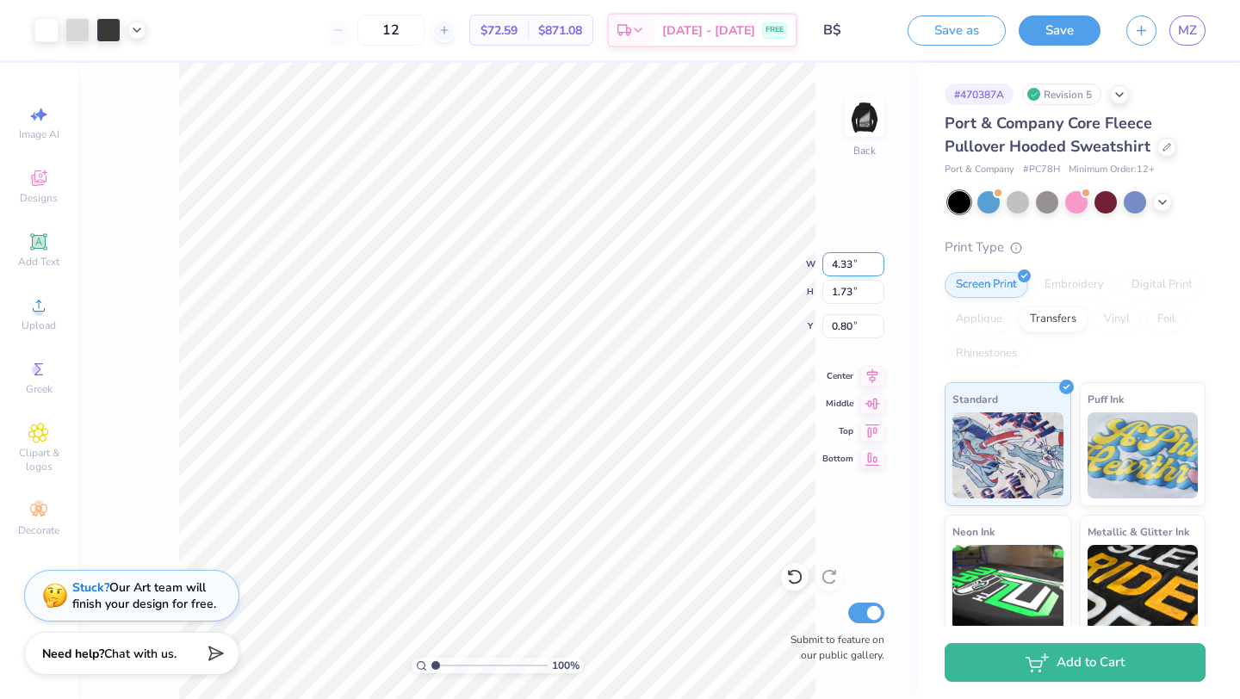
click at [734, 265] on div "100 % Back W 4.33 4.33 " H 1.73 1.73 " Y 0.80 0.80 " Center Middle Top Bottom S…" at bounding box center [498, 381] width 840 height 637
click at [1064, 32] on button "Save" at bounding box center [1060, 28] width 82 height 30
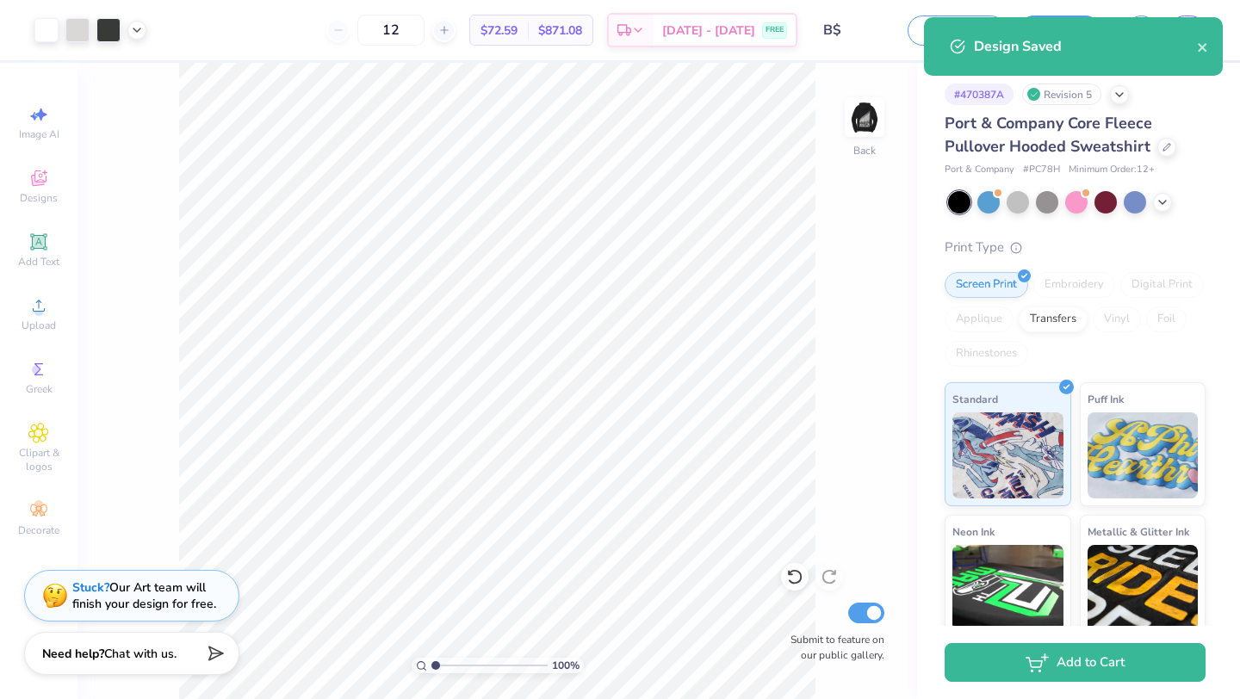
click at [1211, 57] on div "Design Saved" at bounding box center [1073, 46] width 299 height 59
click at [1205, 55] on button "close" at bounding box center [1203, 46] width 12 height 21
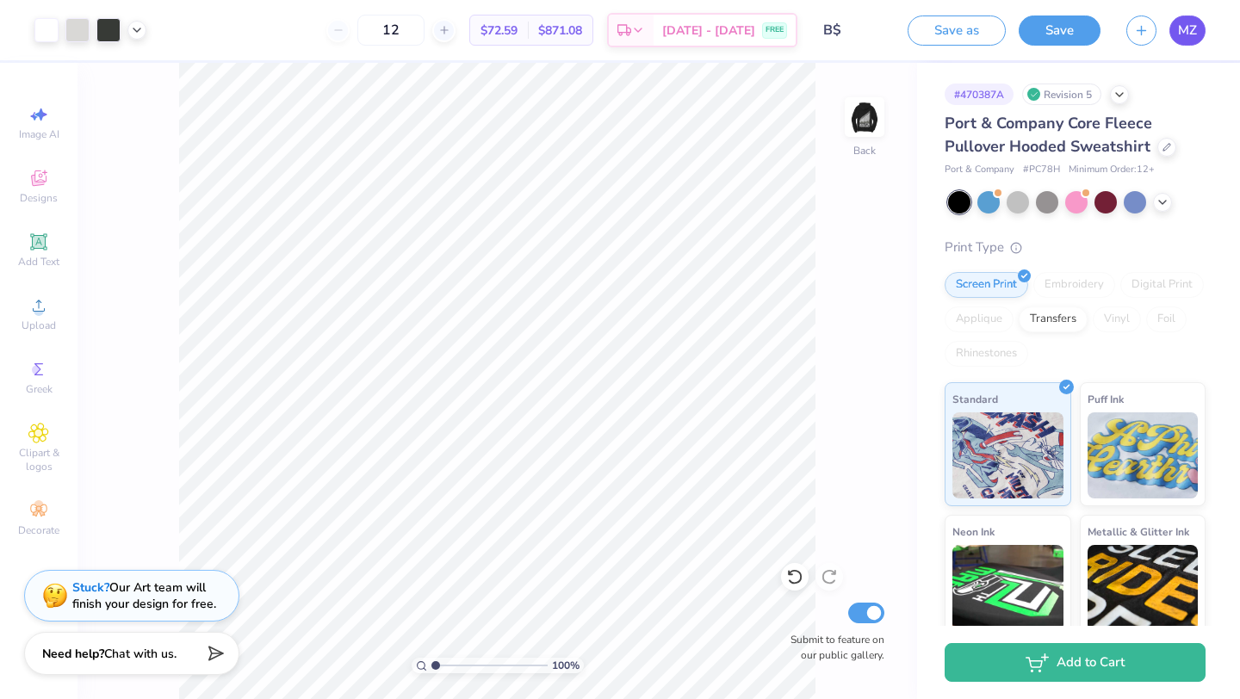
click at [1183, 33] on span "MZ" at bounding box center [1187, 31] width 19 height 20
